Goal: Task Accomplishment & Management: Complete application form

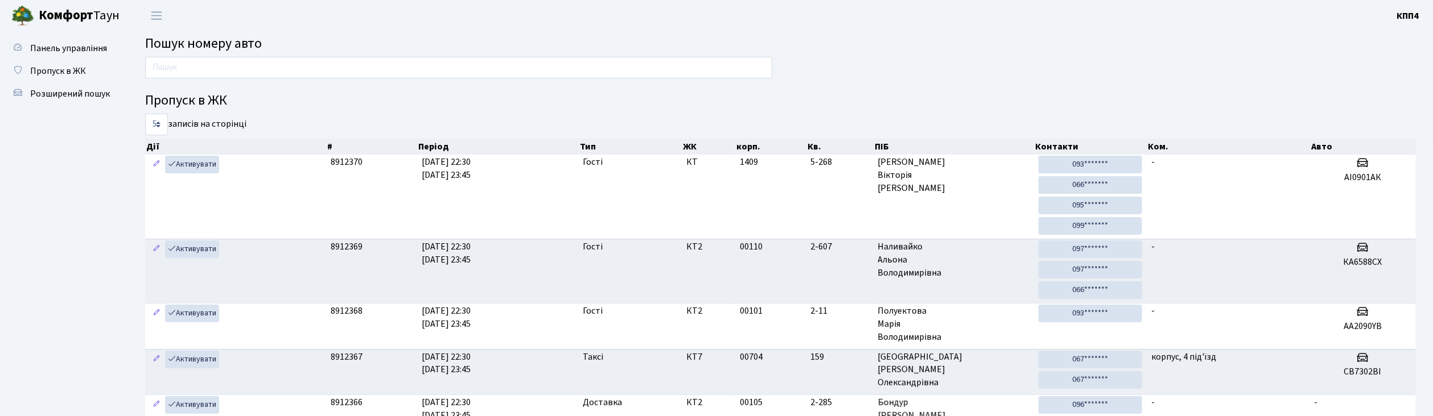
click at [937, 64] on div "Пропуск в ЖК 5 10 25 50 записів на сторінці Дії # Період Тип ЖК корп. Кв. ПІБ К…" at bounding box center [781, 332] width 1288 height 550
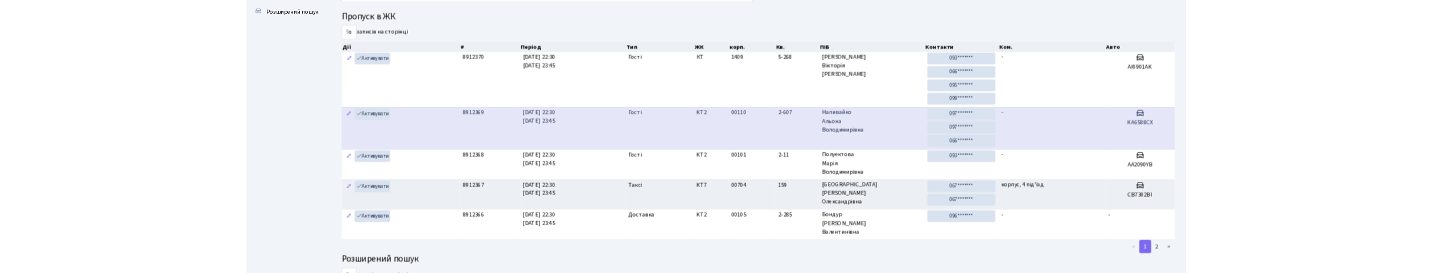
scroll to position [76, 0]
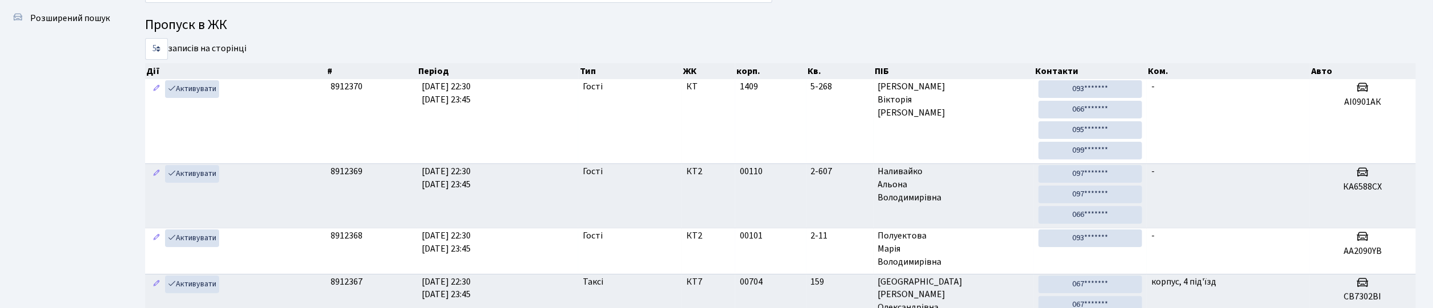
click at [904, 38] on div at bounding box center [1103, 49] width 644 height 22
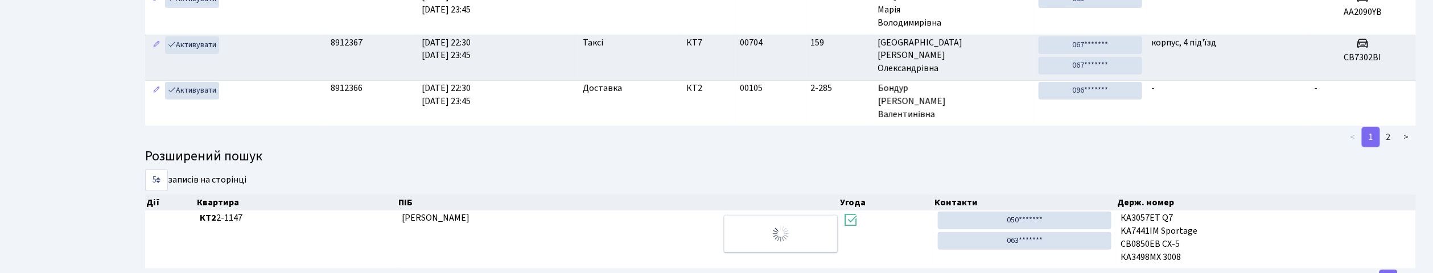
scroll to position [0, 0]
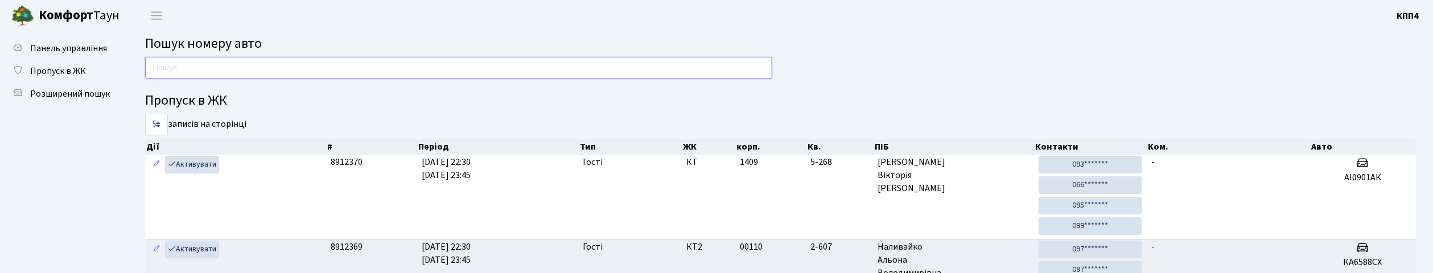
click at [741, 67] on input "text" at bounding box center [458, 68] width 627 height 22
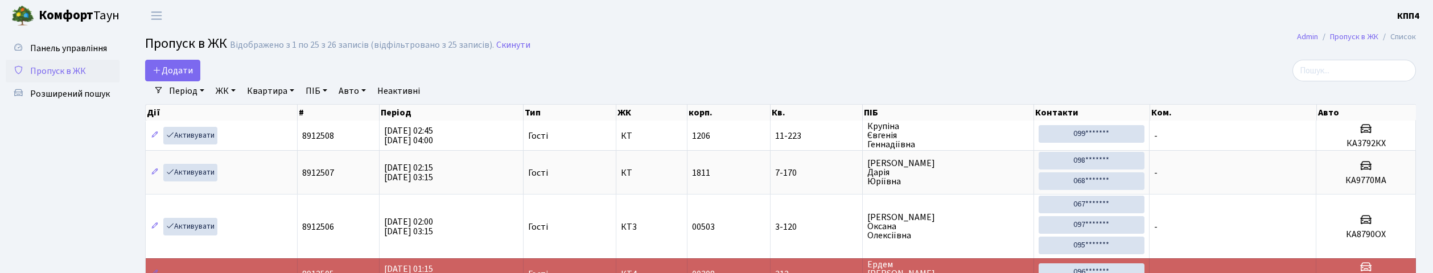
select select "25"
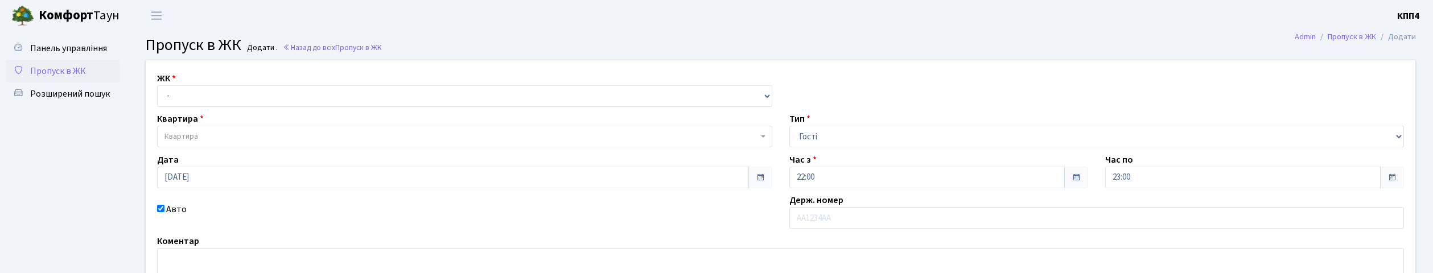
select select "3"
